Goal: Task Accomplishment & Management: Manage account settings

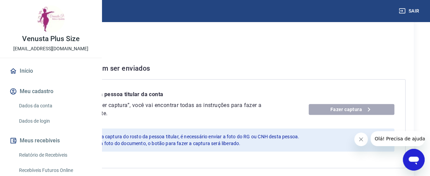
scroll to position [136, 0]
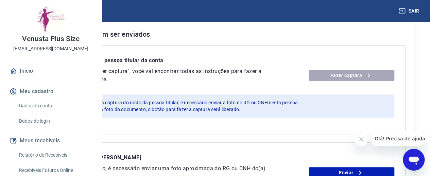
click at [46, 99] on button "Meu cadastro" at bounding box center [50, 91] width 85 height 15
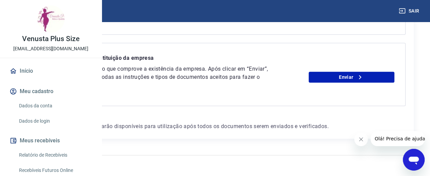
scroll to position [394, 0]
click at [43, 113] on link "Dados da conta" at bounding box center [54, 106] width 77 height 14
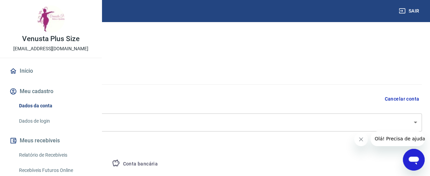
select select "SP"
select select "business"
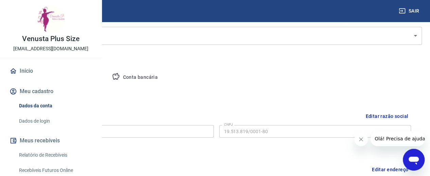
scroll to position [102, 0]
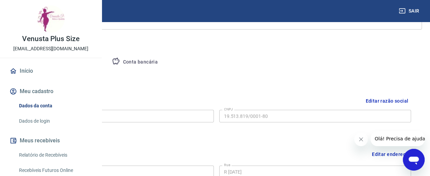
click at [263, 118] on div "Razão social Keli dos Santos Cavalari Razão social CNPJ 19.513.819/0001-80 CNPJ" at bounding box center [217, 115] width 390 height 17
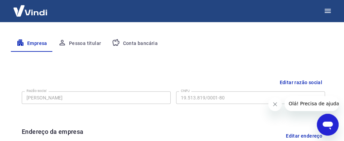
scroll to position [129, 0]
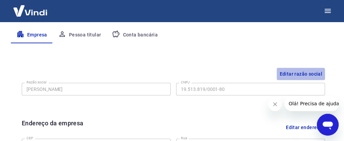
click at [297, 74] on button "Editar razão social" at bounding box center [301, 74] width 48 height 13
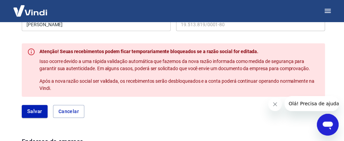
scroll to position [184, 0]
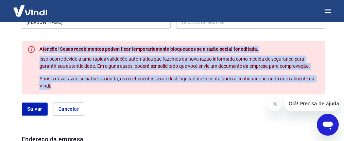
drag, startPoint x: 41, startPoint y: 47, endPoint x: 108, endPoint y: 88, distance: 78.1
click at [108, 88] on div "Atenção! Seuas recebimentos podem ficar temporariamente bloqueados se a razão s…" at bounding box center [179, 67] width 280 height 49
copy div "tenção! Seuas recebimentos podem ficar temporariamente bloqueados se a razão so…"
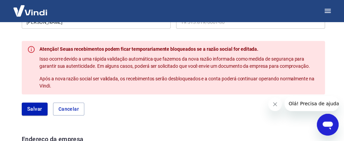
click at [211, 96] on form "Razão social Keli dos Santos Cavalari Razão social CNPJ 19.513.819/0001-80 CNPJ…" at bounding box center [174, 64] width 304 height 102
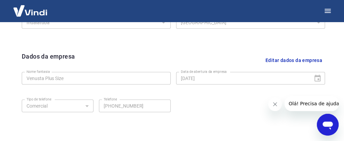
scroll to position [365, 0]
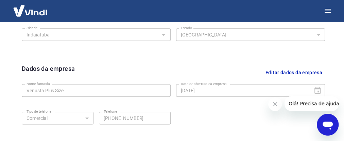
click at [284, 73] on button "Editar dados da empresa" at bounding box center [294, 72] width 62 height 17
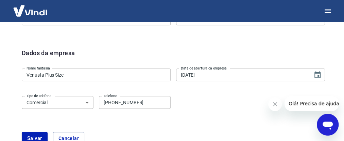
scroll to position [392, 0]
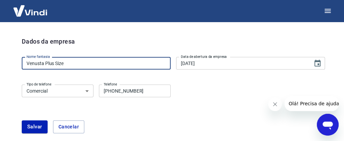
click at [45, 63] on input "Venusta Plus Size" at bounding box center [96, 63] width 149 height 13
drag, startPoint x: 71, startPoint y: 63, endPoint x: 78, endPoint y: 63, distance: 6.8
click at [78, 63] on input "Venusta Moda Plus Size" at bounding box center [96, 63] width 149 height 13
type input "Venusta Moda Plus"
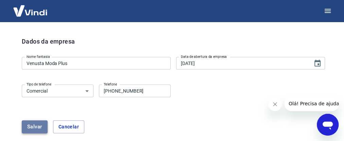
click at [30, 130] on button "Salvar" at bounding box center [35, 126] width 26 height 13
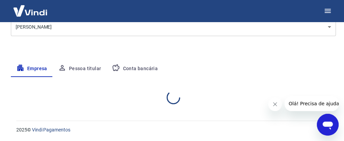
select select "SP"
select select "business"
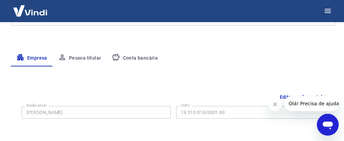
scroll to position [104, 0]
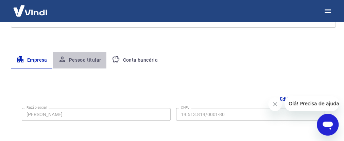
click at [83, 61] on button "Pessoa titular" at bounding box center [80, 60] width 54 height 16
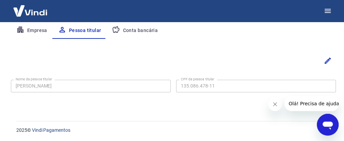
scroll to position [134, 0]
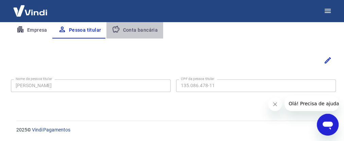
click at [137, 30] on button "Conta bancária" at bounding box center [135, 30] width 57 height 16
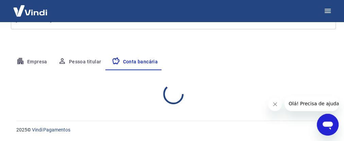
select select "1"
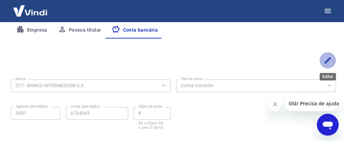
click at [329, 59] on icon "Editar" at bounding box center [328, 60] width 6 height 6
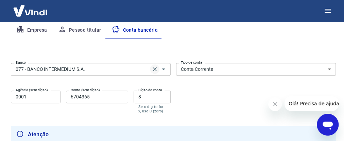
click at [157, 68] on icon "Clear" at bounding box center [154, 69] width 7 height 7
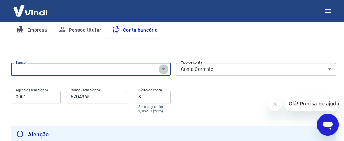
click at [164, 68] on icon "Abrir" at bounding box center [163, 69] width 3 height 2
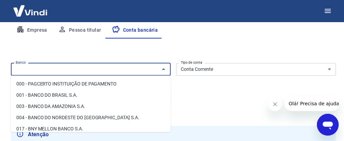
click at [139, 72] on input "Banco" at bounding box center [85, 69] width 145 height 9
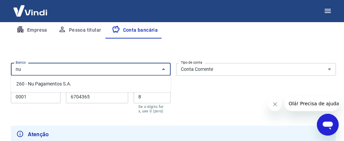
click at [52, 85] on li "260 - Nu Pagamentos S.A." at bounding box center [91, 83] width 160 height 11
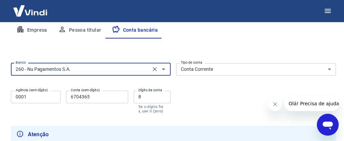
type input "260 - Nu Pagamentos S.A."
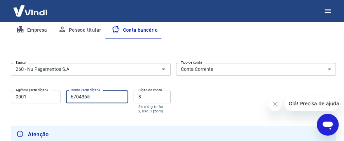
drag, startPoint x: 96, startPoint y: 97, endPoint x: 65, endPoint y: 95, distance: 31.4
click at [65, 95] on div "Agência (sem dígito) 0001 Agência (sem dígito) Conta (sem dígito) 6704365 Conta…" at bounding box center [91, 101] width 160 height 27
type input "63138654"
click at [150, 96] on input "8" at bounding box center [152, 97] width 37 height 13
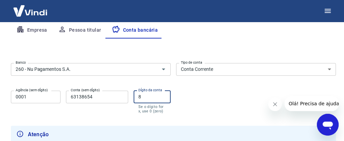
drag, startPoint x: 146, startPoint y: 94, endPoint x: 135, endPoint y: 93, distance: 11.3
click at [135, 93] on input "8" at bounding box center [152, 97] width 37 height 13
type input "0"
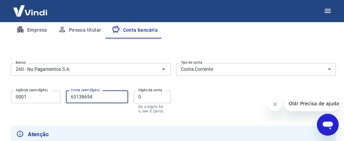
drag, startPoint x: 99, startPoint y: 97, endPoint x: 63, endPoint y: 95, distance: 35.8
click at [63, 95] on div "Agência (sem dígito) 0001 Agência (sem dígito) Conta (sem dígito) 63138654 Cont…" at bounding box center [91, 101] width 160 height 27
type input "63138654"
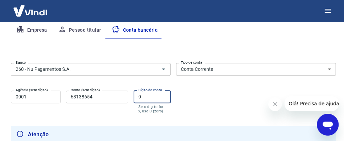
click at [150, 98] on input "0" at bounding box center [152, 97] width 37 height 13
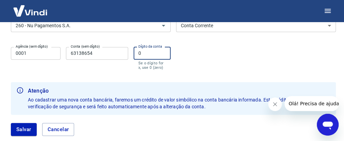
scroll to position [189, 0]
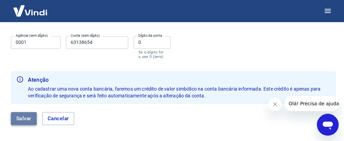
click at [20, 119] on button "Salvar" at bounding box center [24, 118] width 26 height 13
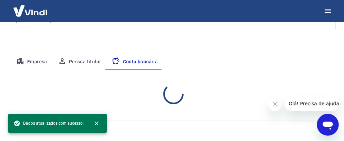
select select "1"
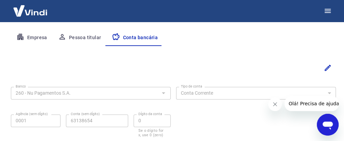
scroll to position [117, 0]
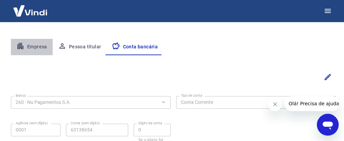
click at [40, 47] on button "Empresa" at bounding box center [32, 47] width 42 height 16
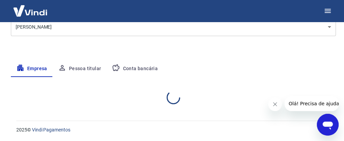
select select "SP"
select select "business"
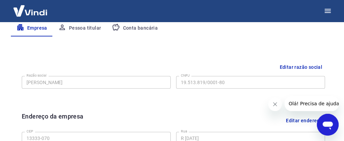
scroll to position [145, 0]
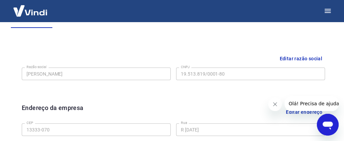
click at [296, 59] on button "Editar razão social" at bounding box center [301, 58] width 48 height 13
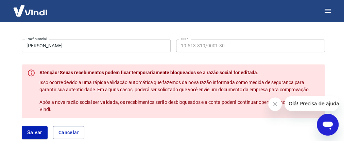
scroll to position [172, 0]
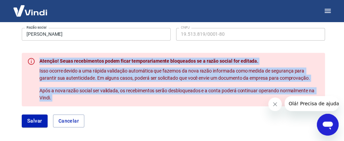
drag, startPoint x: 39, startPoint y: 62, endPoint x: 135, endPoint y: 107, distance: 105.8
click at [135, 107] on form "Razão social Keli dos Santos Cavalari Razão social CNPJ 19.513.819/0001-80 CNPJ…" at bounding box center [174, 76] width 304 height 102
click at [177, 111] on form "Razão social Keli dos Santos Cavalari Razão social CNPJ 19.513.819/0001-80 CNPJ…" at bounding box center [174, 76] width 304 height 102
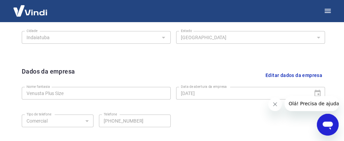
scroll to position [390, 0]
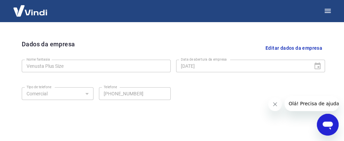
click at [292, 49] on button "Editar dados da empresa" at bounding box center [294, 47] width 62 height 17
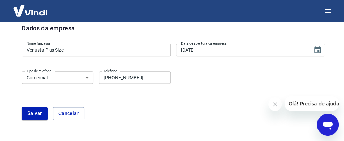
scroll to position [417, 0]
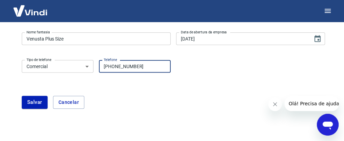
drag, startPoint x: 148, startPoint y: 67, endPoint x: 114, endPoint y: 67, distance: 34.0
click at [114, 67] on input "(19) 99267-7668" at bounding box center [135, 66] width 72 height 13
drag, startPoint x: 114, startPoint y: 66, endPoint x: 148, endPoint y: 64, distance: 34.1
click at [148, 64] on input "(19) 99267-7644" at bounding box center [135, 66] width 72 height 13
type input "[PHONE_NUMBER]"
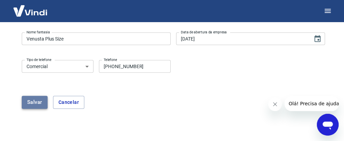
click at [33, 102] on button "Salvar" at bounding box center [35, 102] width 26 height 13
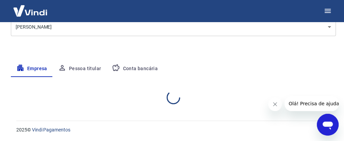
scroll to position [184, 0]
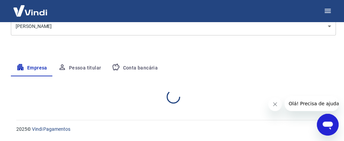
select select "SP"
select select "business"
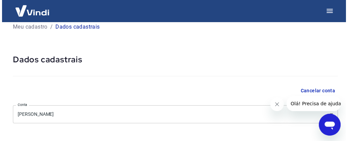
scroll to position [0, 0]
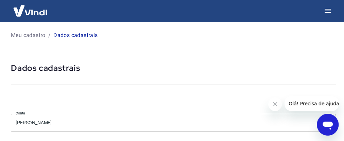
click at [36, 36] on p "Meu cadastro" at bounding box center [28, 35] width 35 height 8
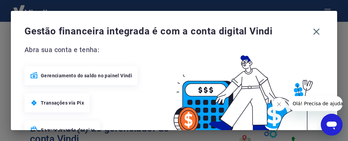
scroll to position [27, 0]
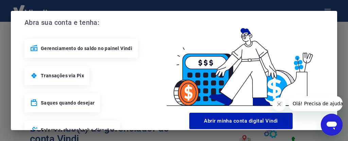
click at [319, 19] on img at bounding box center [241, 63] width 165 height 93
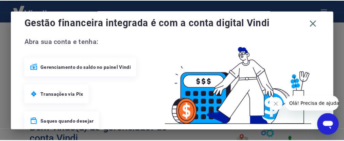
scroll to position [0, 0]
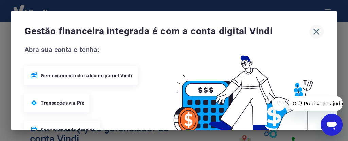
click at [311, 31] on icon "button" at bounding box center [316, 31] width 11 height 11
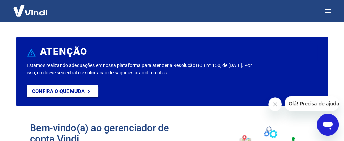
click at [28, 13] on img at bounding box center [30, 10] width 44 height 21
click at [74, 93] on p "Confira o que muda" at bounding box center [58, 91] width 53 height 6
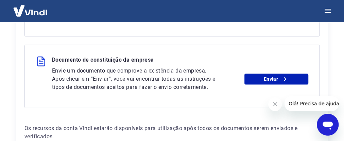
scroll to position [381, 0]
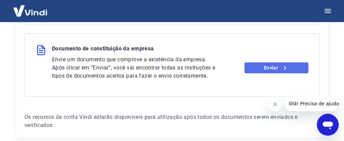
click at [272, 67] on link "Enviar" at bounding box center [277, 67] width 64 height 11
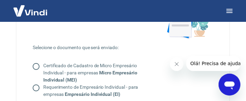
scroll to position [74, 0]
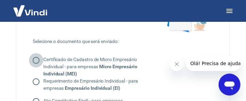
click at [38, 61] on input "Certificado de Cadastro de Micro Empresário Individual - para empresas Micro Em…" at bounding box center [36, 60] width 14 height 14
radio input "true"
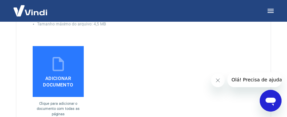
scroll to position [255, 0]
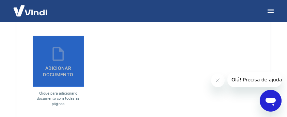
click at [56, 69] on label "Adicionar documento" at bounding box center [58, 61] width 51 height 51
click at [0, 0] on input "Adicionar documento" at bounding box center [0, 0] width 0 height 0
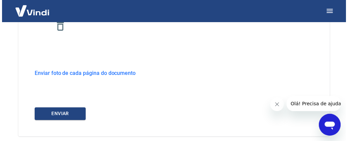
scroll to position [310, 0]
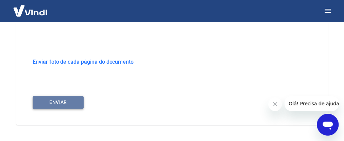
click at [61, 102] on button "ENVIAR" at bounding box center [58, 102] width 51 height 13
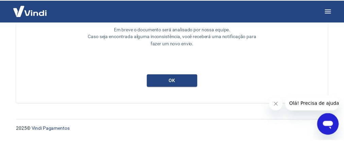
scroll to position [95, 0]
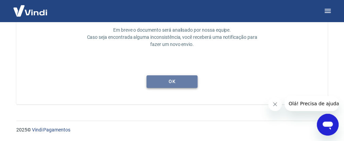
click at [169, 82] on button "ok" at bounding box center [172, 81] width 51 height 13
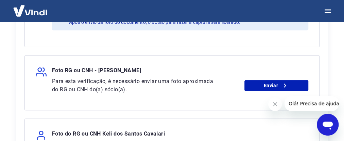
scroll to position [245, 0]
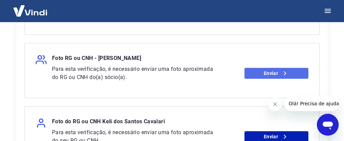
click at [269, 76] on link "Enviar" at bounding box center [277, 73] width 64 height 11
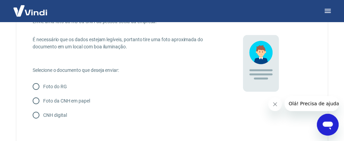
scroll to position [54, 0]
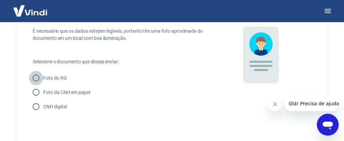
click at [35, 80] on input "Foto do RG" at bounding box center [36, 78] width 14 height 14
radio input "true"
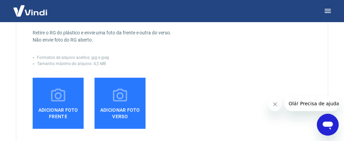
scroll to position [163, 0]
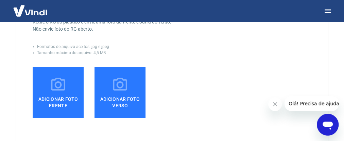
click at [64, 95] on span "Adicionar foto frente" at bounding box center [58, 100] width 46 height 15
click at [0, 0] on input "Adicionar foto frente" at bounding box center [0, 0] width 0 height 0
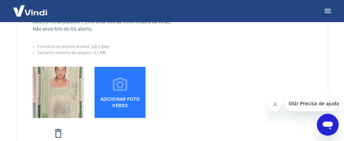
click at [124, 86] on icon at bounding box center [120, 84] width 17 height 17
click at [0, 0] on input "Adicionar foto verso" at bounding box center [0, 0] width 0 height 0
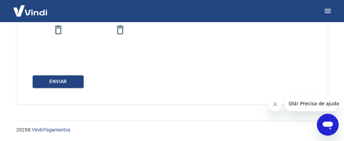
scroll to position [267, 0]
click at [60, 82] on button "Enviar" at bounding box center [58, 81] width 51 height 13
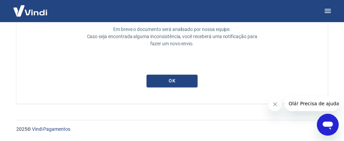
scroll to position [95, 0]
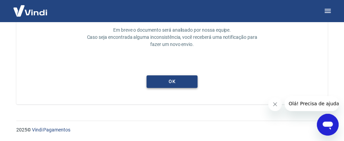
click at [175, 81] on button "ok" at bounding box center [172, 81] width 51 height 13
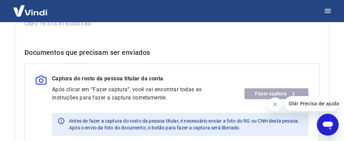
scroll to position [136, 0]
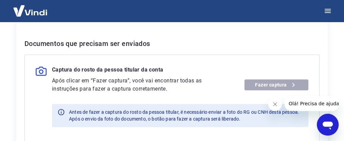
click at [267, 87] on div "Fazer captura" at bounding box center [277, 84] width 64 height 11
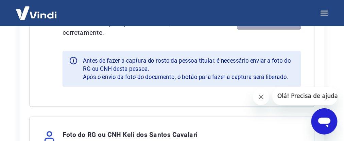
scroll to position [231, 0]
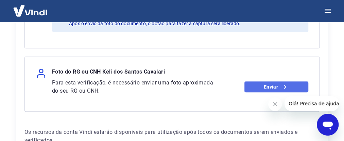
click at [281, 88] on icon at bounding box center [285, 87] width 8 height 8
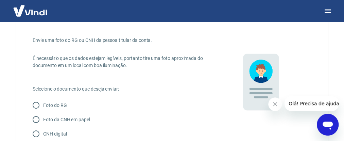
scroll to position [54, 0]
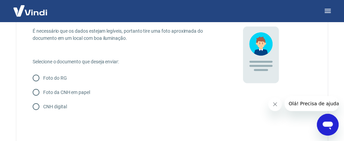
click at [34, 77] on input "Foto do RG" at bounding box center [36, 78] width 14 height 14
radio input "true"
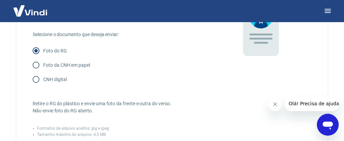
scroll to position [0, 0]
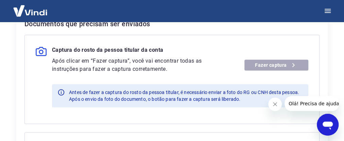
scroll to position [143, 0]
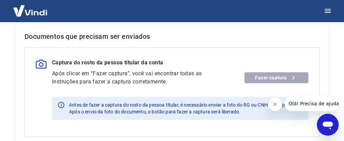
click at [268, 77] on div "Fazer captura" at bounding box center [277, 77] width 64 height 11
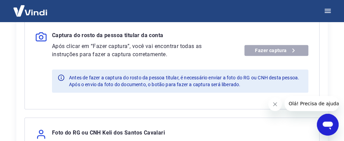
click at [275, 51] on div "Fazer captura" at bounding box center [277, 50] width 64 height 11
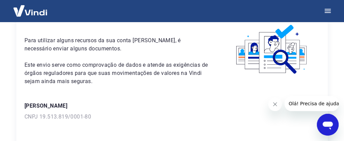
scroll to position [0, 0]
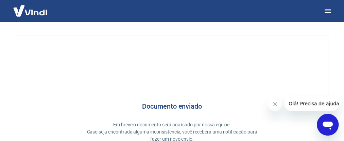
scroll to position [95, 0]
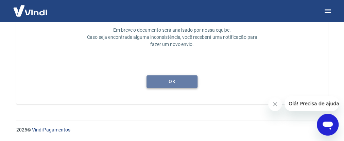
click at [173, 80] on button "ok" at bounding box center [172, 81] width 51 height 13
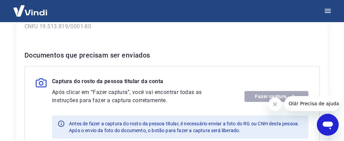
scroll to position [136, 0]
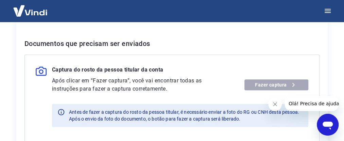
click at [282, 83] on div "Fazer captura" at bounding box center [277, 84] width 64 height 11
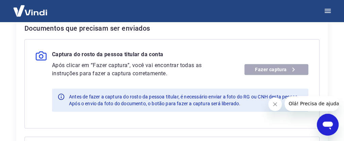
scroll to position [163, 0]
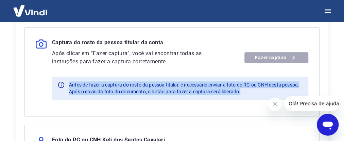
drag, startPoint x: 242, startPoint y: 89, endPoint x: 56, endPoint y: 98, distance: 186.7
click at [56, 98] on div "Antes de fazer a captura do rosto da pessoa titular, é necessário enviar a foto…" at bounding box center [180, 88] width 257 height 23
copy div "Antes de fazer a captura do rosto da pessoa titular, é necessário enviar a foto…"
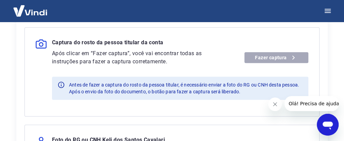
click at [211, 43] on div "Captura do rosto da pessoa titular da conta" at bounding box center [172, 43] width 273 height 11
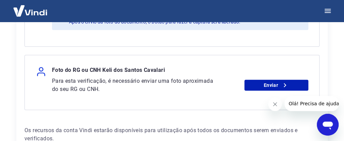
scroll to position [245, 0]
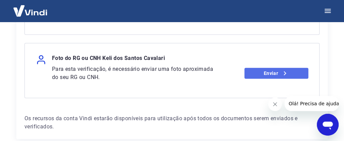
click at [263, 74] on link "Enviar" at bounding box center [277, 73] width 64 height 11
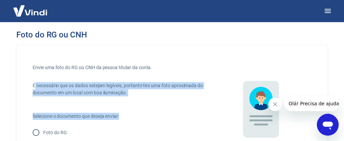
drag, startPoint x: 35, startPoint y: 89, endPoint x: 137, endPoint y: 115, distance: 105.6
click at [137, 115] on div "Envie uma foto do RG ou CNH da pessoa titular da conta. É necessário que os dad…" at bounding box center [121, 114] width 177 height 107
copy div "necessário que os dados estejam legíveis, portanto tire uma foto aproximada do …"
click at [193, 109] on div "Envie uma foto do RG ou CNH da pessoa titular da conta. É necessário que os dad…" at bounding box center [121, 114] width 177 height 107
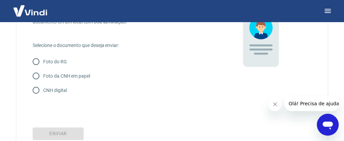
scroll to position [82, 0]
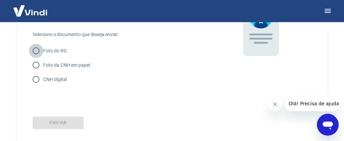
click at [37, 51] on input "Foto do RG" at bounding box center [36, 51] width 14 height 14
radio input "true"
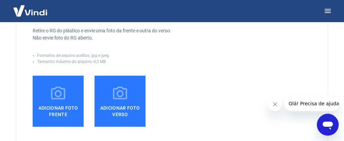
scroll to position [163, 0]
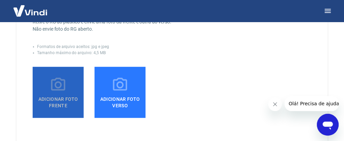
click at [62, 95] on span "Adicionar foto frente" at bounding box center [58, 100] width 46 height 15
click at [0, 0] on input "Adicionar foto frente" at bounding box center [0, 0] width 0 height 0
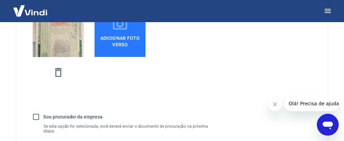
scroll to position [191, 0]
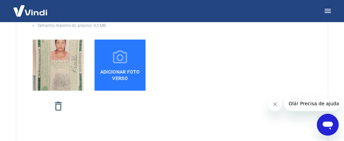
click at [60, 105] on icon "button" at bounding box center [58, 106] width 12 height 12
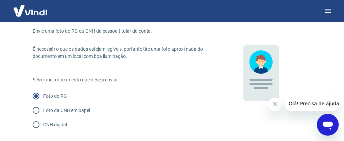
scroll to position [0, 0]
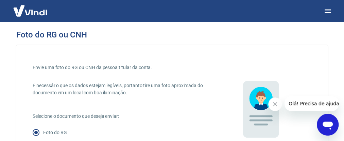
click at [35, 13] on img at bounding box center [30, 10] width 44 height 21
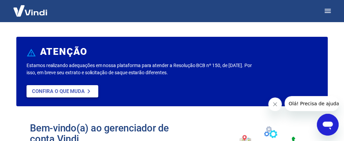
click at [62, 92] on p "Confira o que muda" at bounding box center [58, 91] width 53 height 6
click at [329, 11] on icon "button" at bounding box center [328, 11] width 6 height 4
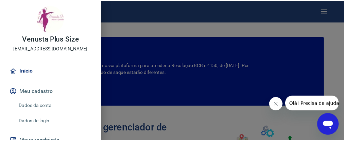
scroll to position [27, 0]
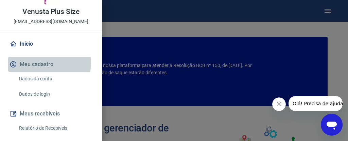
click at [48, 63] on button "Meu cadastro" at bounding box center [51, 64] width 86 height 15
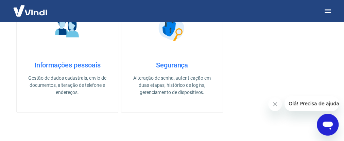
scroll to position [235, 0]
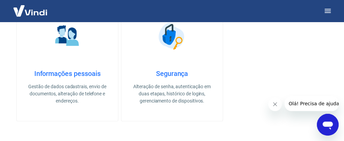
click at [83, 76] on h4 "Informações pessoais" at bounding box center [68, 73] width 80 height 8
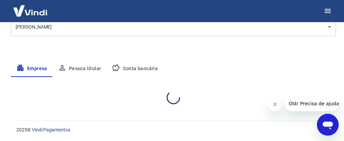
select select "SP"
select select "business"
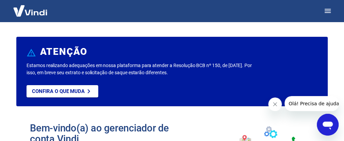
scroll to position [235, 0]
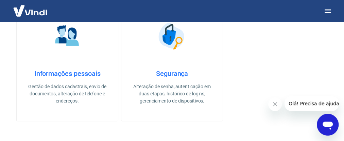
click at [170, 74] on h4 "Segurança" at bounding box center [172, 73] width 80 height 8
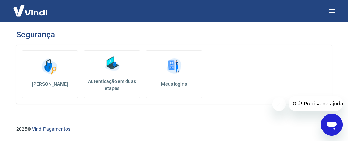
click at [122, 80] on h5 "Autenticação em duas etapas" at bounding box center [112, 85] width 50 height 14
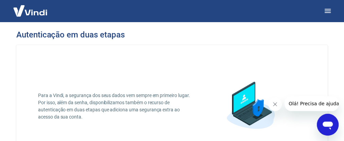
click at [32, 9] on img at bounding box center [30, 10] width 44 height 21
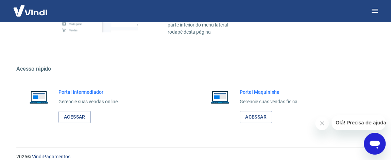
scroll to position [454, 0]
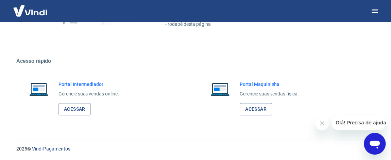
click at [35, 17] on img at bounding box center [30, 10] width 44 height 21
click at [32, 12] on img at bounding box center [30, 10] width 44 height 21
